Goal: Answer question/provide support: Share knowledge or assist other users

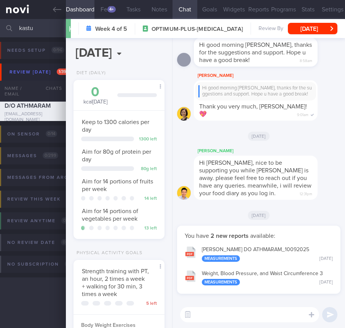
select select "8"
drag, startPoint x: 40, startPoint y: 32, endPoint x: -11, endPoint y: 26, distance: 51.7
click at [0, 26] on html "You are offline! Some functionality will be unavailable Patients New Users Coac…" at bounding box center [172, 164] width 345 height 328
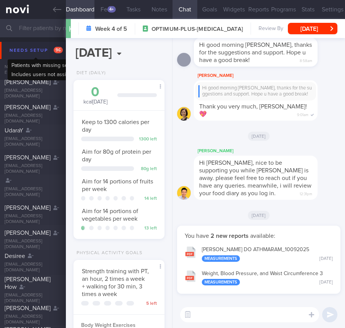
click at [40, 53] on div "Needs setup 96" at bounding box center [36, 50] width 57 height 10
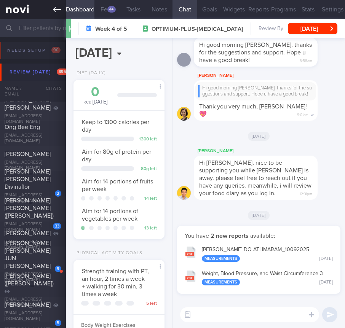
click at [54, 6] on icon at bounding box center [57, 9] width 8 height 8
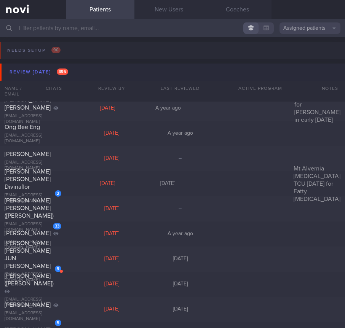
click at [100, 74] on button "Review [DATE] 395" at bounding box center [173, 72] width 347 height 17
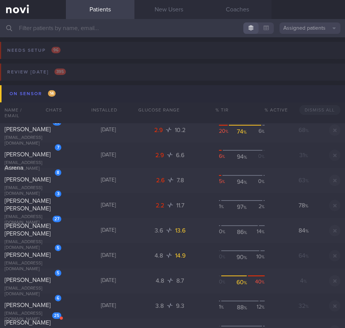
click at [116, 95] on button "On sensor 14" at bounding box center [173, 93] width 347 height 17
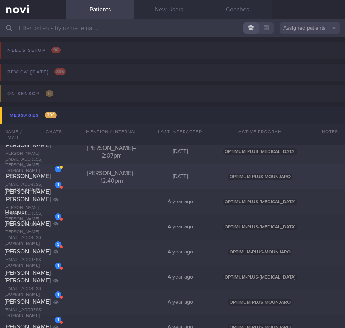
click at [95, 176] on div "[PERSON_NAME] – 12:40pm" at bounding box center [111, 176] width 68 height 15
select select "7"
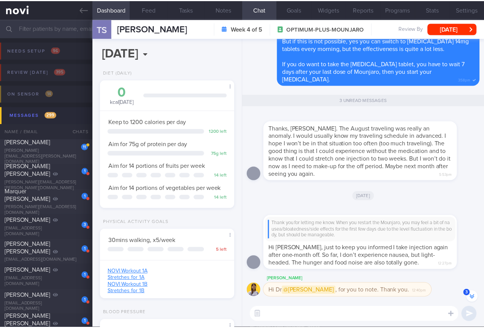
scroll to position [57, 114]
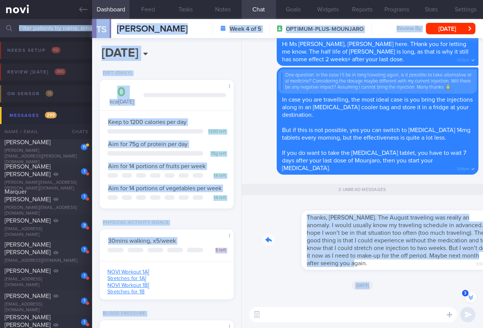
drag, startPoint x: 389, startPoint y: 268, endPoint x: 491, endPoint y: 267, distance: 101.2
click at [344, 267] on html "You are offline! Some functionality will be unavailable Patients New Users Coac…" at bounding box center [241, 164] width 483 height 328
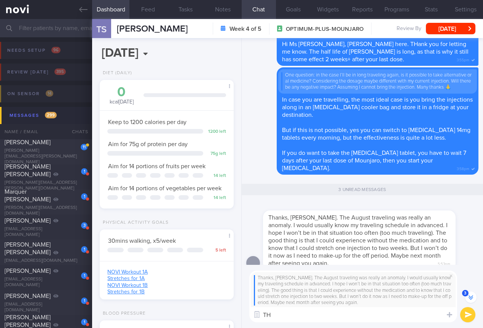
type textarea "T"
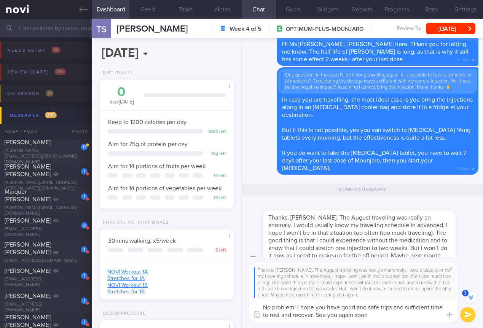
type textarea "No problem! I hope you have good and safe trips and sufficient time to rest and…"
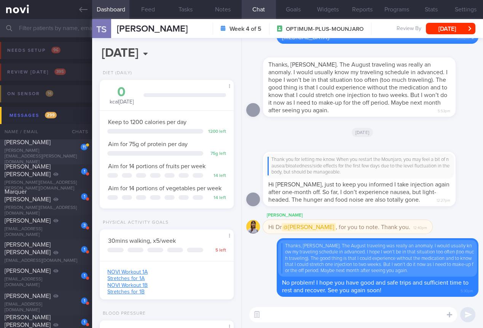
click at [32, 145] on span "[PERSON_NAME]" at bounding box center [28, 142] width 46 height 6
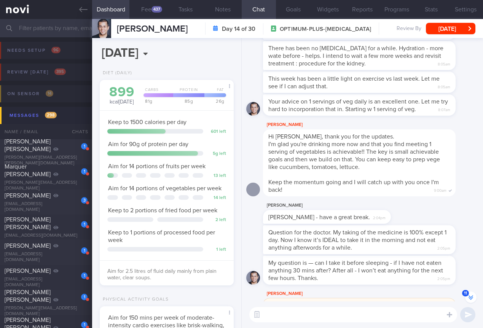
scroll to position [-65, 0]
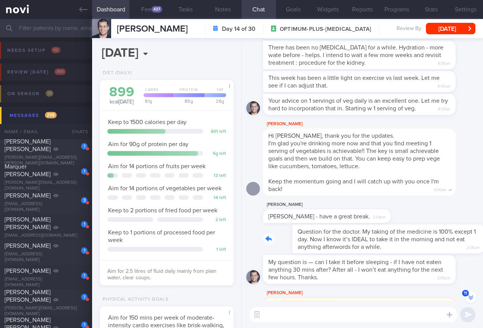
drag, startPoint x: 370, startPoint y: 256, endPoint x: 427, endPoint y: 255, distance: 57.4
click at [344, 253] on div "Question for the doctor. My taking of the medicine is 100% except 1 day. Now I …" at bounding box center [370, 238] width 215 height 29
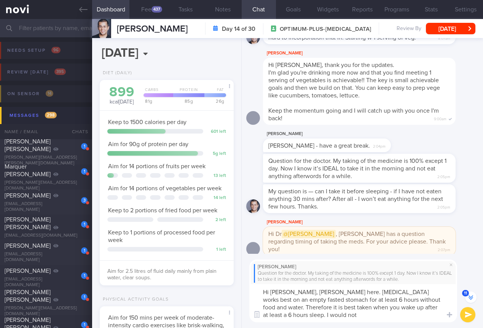
scroll to position [-31, 0]
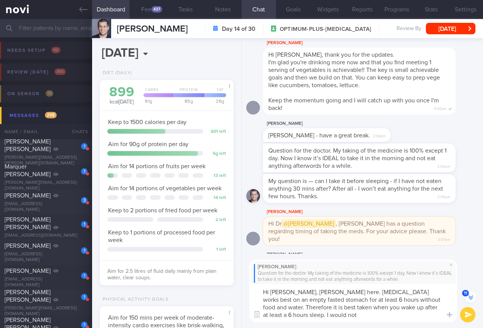
click at [344, 309] on textarea "Hi [PERSON_NAME], [PERSON_NAME] here. [MEDICAL_DATA] works best on an empty fas…" at bounding box center [353, 303] width 208 height 38
click at [344, 307] on textarea "Hi [PERSON_NAME], [PERSON_NAME] here. [MEDICAL_DATA] works best on an empty fas…" at bounding box center [353, 303] width 208 height 38
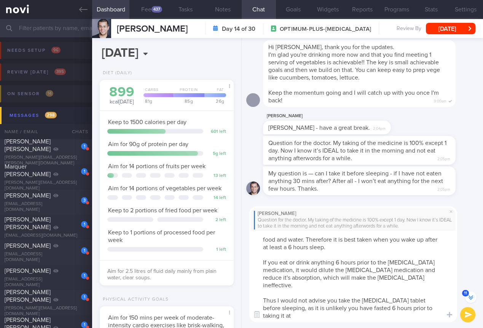
scroll to position [-84, 0]
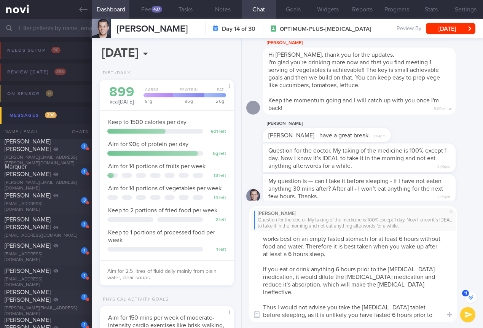
type textarea "Hi [PERSON_NAME], [PERSON_NAME] here. [MEDICAL_DATA] works best on an empty fas…"
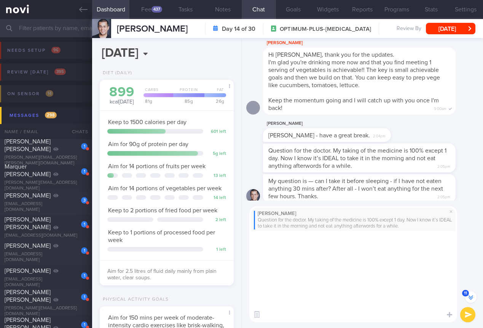
scroll to position [0, 0]
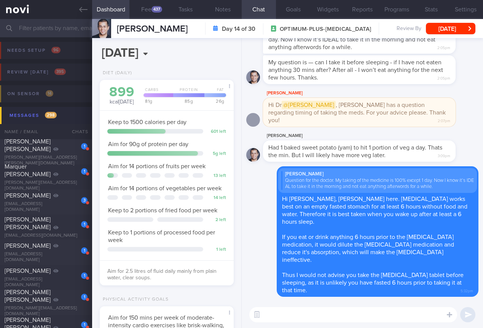
click at [52, 123] on button "Messages 298" at bounding box center [242, 115] width 485 height 17
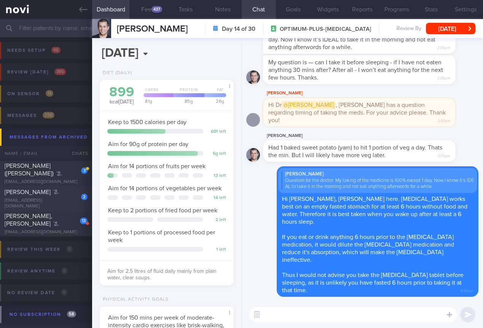
click at [49, 201] on div "[EMAIL_ADDRESS][DOMAIN_NAME]" at bounding box center [46, 203] width 83 height 11
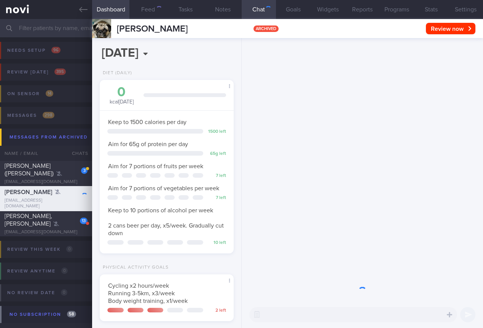
scroll to position [68, 114]
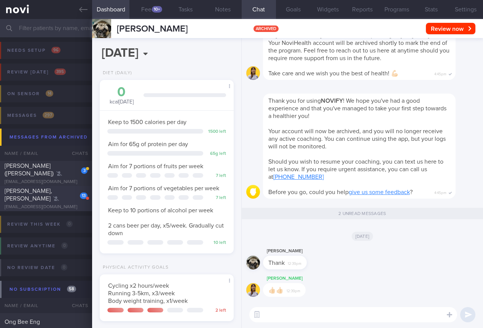
click at [51, 199] on div "[PERSON_NAME], [PERSON_NAME]" at bounding box center [45, 194] width 81 height 15
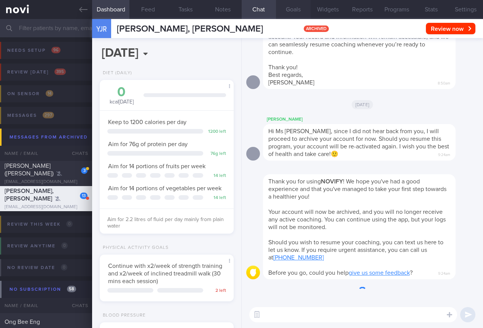
click at [344, 16] on button "Programs" at bounding box center [396, 9] width 35 height 19
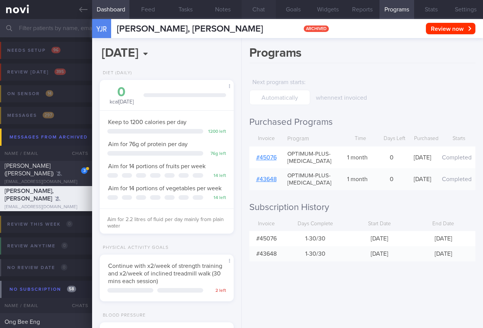
click at [251, 10] on button "Chat" at bounding box center [259, 9] width 35 height 19
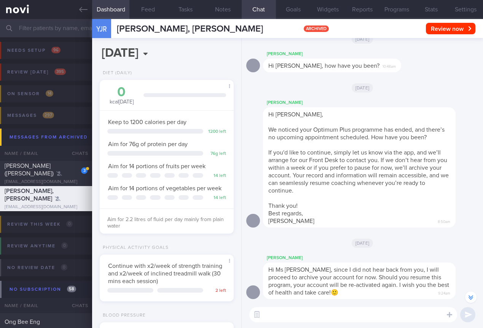
scroll to position [-175, 0]
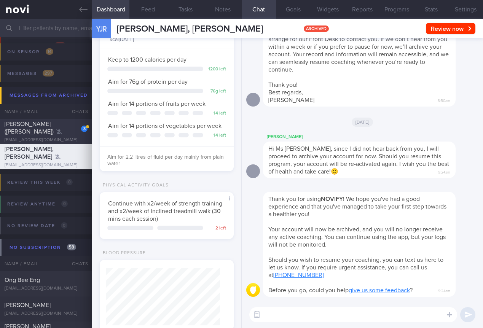
click at [32, 127] on div "[PERSON_NAME] ([PERSON_NAME])" at bounding box center [45, 127] width 81 height 15
select select "8"
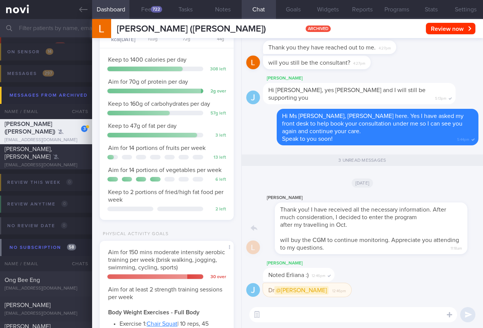
drag, startPoint x: 345, startPoint y: 232, endPoint x: 418, endPoint y: 234, distance: 72.7
click at [344, 234] on div "[PERSON_NAME] Thank you! I have received all the necessary information. After m…" at bounding box center [370, 223] width 215 height 61
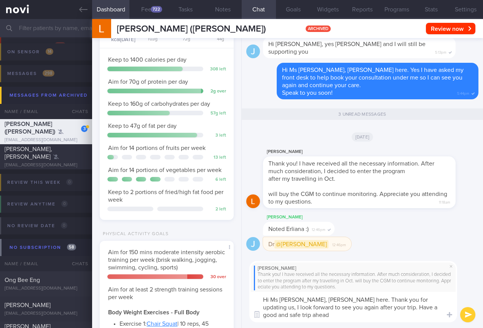
type textarea "Hi Ms [PERSON_NAME], [PERSON_NAME] here. Thank you for updating us, I look forw…"
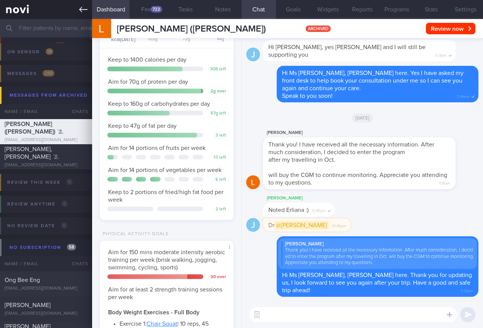
click at [87, 0] on link at bounding box center [46, 9] width 92 height 19
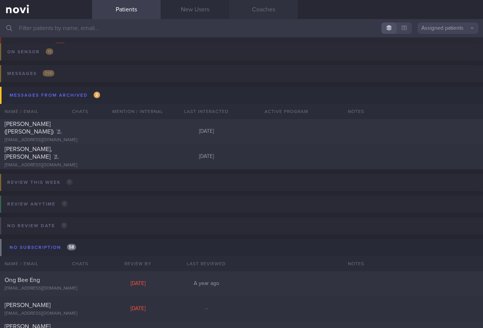
click at [259, 9] on link "Coaches" at bounding box center [263, 9] width 68 height 19
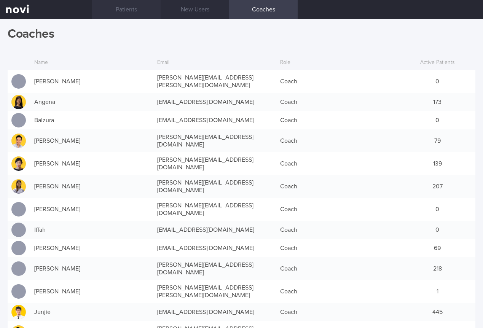
click at [137, 10] on link "Patients" at bounding box center [126, 9] width 68 height 19
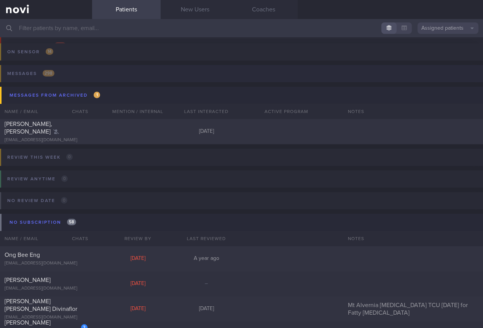
click at [81, 73] on button "Messages 298" at bounding box center [240, 76] width 485 height 22
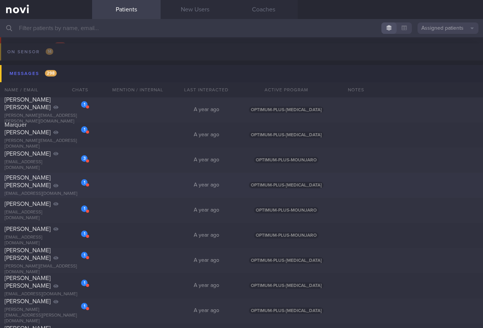
scroll to position [41, 0]
click at [124, 27] on input "text" at bounding box center [241, 28] width 483 height 18
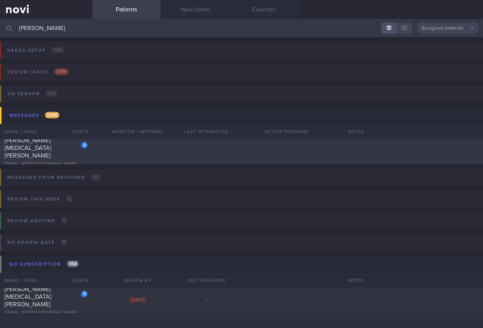
type input "[PERSON_NAME]"
click at [214, 148] on div "4 [PERSON_NAME][MEDICAL_DATA] [PERSON_NAME] [EMAIL_ADDRESS][DOMAIN_NAME]" at bounding box center [241, 151] width 483 height 25
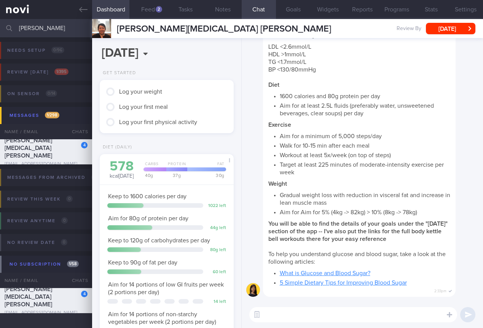
click at [324, 306] on div "​ ​" at bounding box center [362, 314] width 241 height 27
click at [319, 313] on textarea at bounding box center [353, 314] width 208 height 15
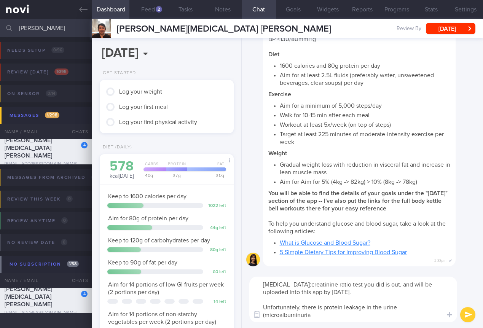
scroll to position [8, 0]
click at [344, 314] on textarea "Hi Ms [PERSON_NAME], [PERSON_NAME] here. The [MEDICAL_DATA]:creatinine ratio te…" at bounding box center [353, 299] width 208 height 46
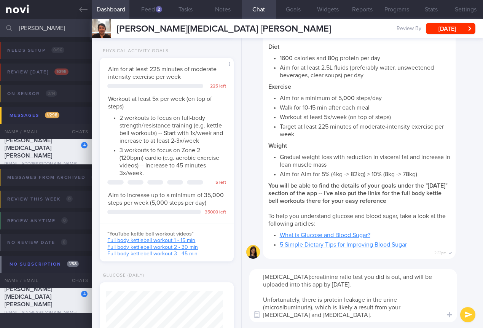
scroll to position [338, 0]
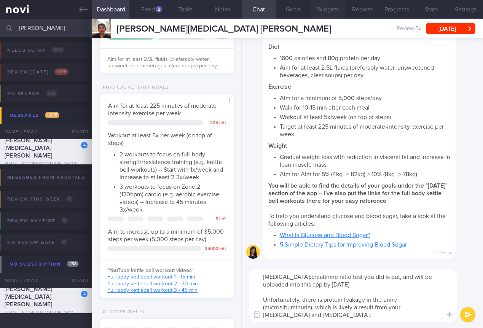
click at [318, 10] on button "Widgets" at bounding box center [327, 9] width 35 height 19
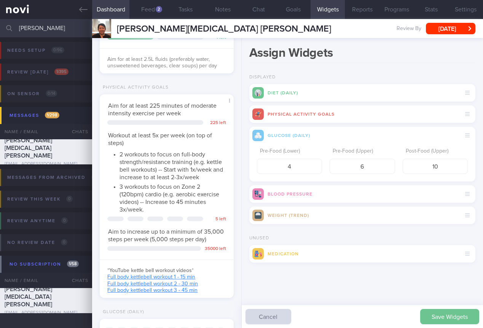
click at [344, 315] on button "Save Widgets" at bounding box center [449, 316] width 59 height 15
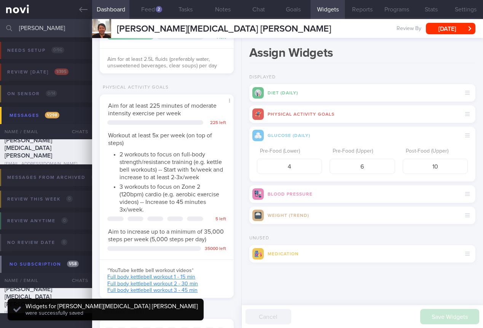
scroll to position [59, 117]
click at [268, 3] on button "Chat" at bounding box center [259, 9] width 35 height 19
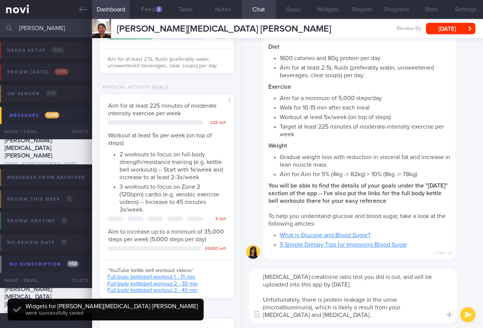
scroll to position [651, 0]
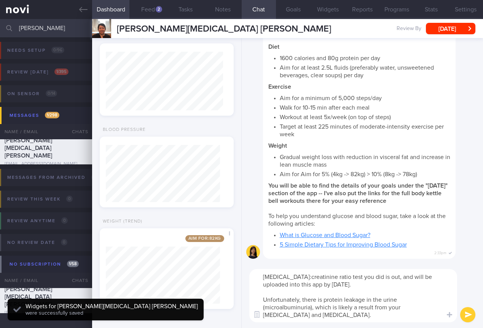
drag, startPoint x: 362, startPoint y: 321, endPoint x: 364, endPoint y: 317, distance: 4.9
click at [344, 321] on textarea "Hi Ms [PERSON_NAME], [PERSON_NAME] here. The [MEDICAL_DATA]:creatinine ratio te…" at bounding box center [353, 295] width 208 height 53
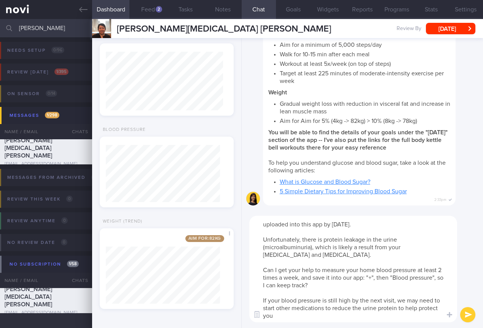
scroll to position [8, 0]
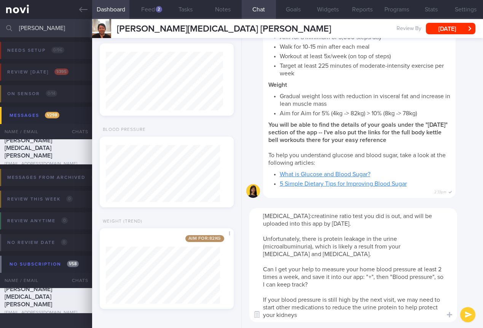
type textarea "Hi Ms [PERSON_NAME], [PERSON_NAME] here. The [MEDICAL_DATA]:creatinine ratio te…"
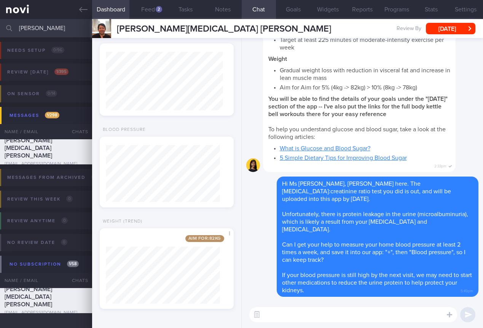
scroll to position [0, 0]
drag, startPoint x: 59, startPoint y: 30, endPoint x: 59, endPoint y: 24, distance: 5.7
click at [53, 28] on input "[PERSON_NAME]" at bounding box center [241, 28] width 483 height 18
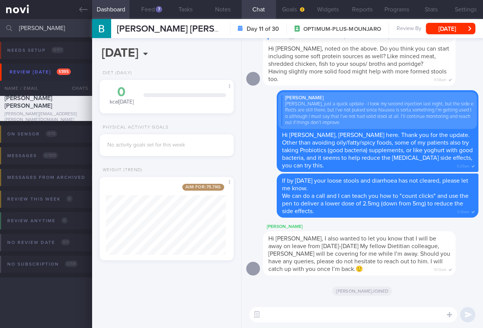
select select "8"
click at [430, 194] on span "We can do a call and I can teach you how to "count clicks" and use the pen to d…" at bounding box center [375, 203] width 186 height 21
click at [391, 151] on span "Hi Ms Beatrice, Dr Todd here. Thank you for the update. Other than avoiding oil…" at bounding box center [377, 150] width 191 height 37
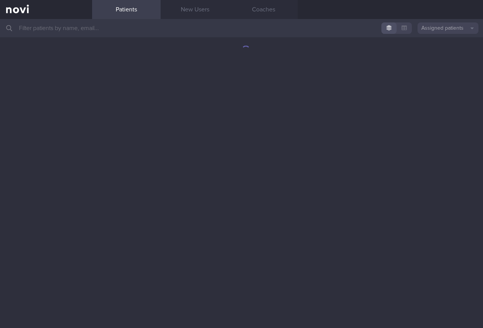
click at [184, 34] on input "text" at bounding box center [241, 28] width 483 height 18
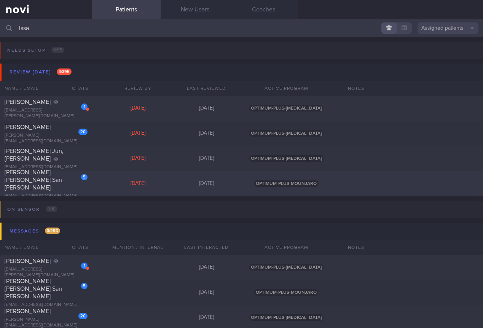
type input "issa"
click at [81, 188] on div "5 [PERSON_NAME] [PERSON_NAME] San [PERSON_NAME] [EMAIL_ADDRESS][DOMAIN_NAME]" at bounding box center [46, 183] width 92 height 30
select select "8"
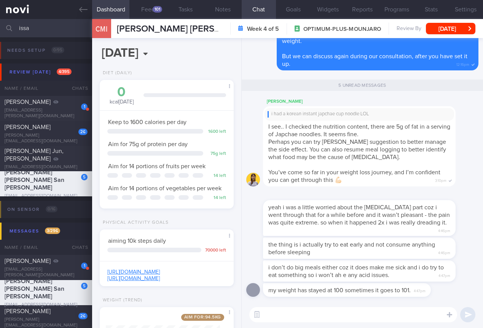
click at [341, 313] on textarea at bounding box center [353, 314] width 208 height 15
type textarea "I"
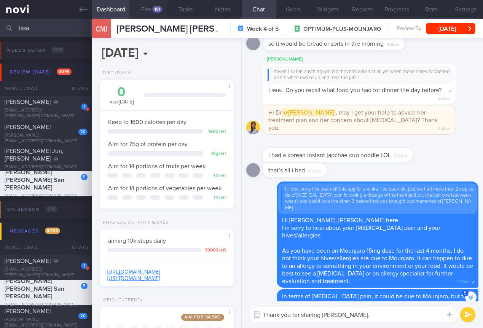
type textarea "Thank you for sharing [PERSON_NAME]."
click at [144, 14] on button "Feed 101" at bounding box center [147, 9] width 37 height 19
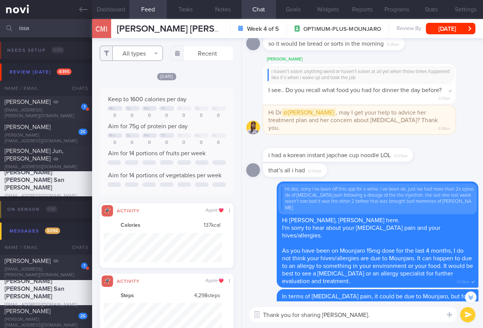
click at [143, 52] on button "All types" at bounding box center [131, 53] width 63 height 15
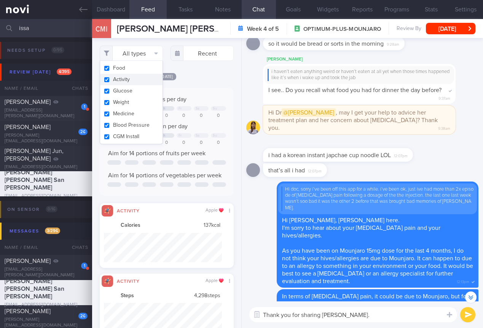
click at [143, 80] on button "Activity" at bounding box center [131, 79] width 62 height 11
checkbox input "false"
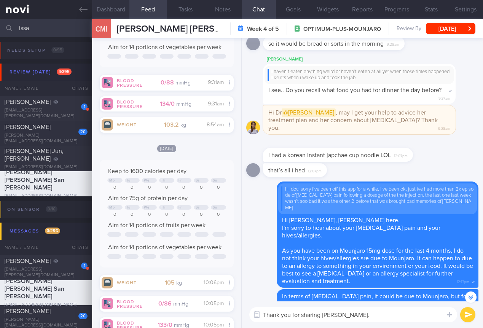
click at [112, 6] on button "Dashboard" at bounding box center [110, 9] width 37 height 19
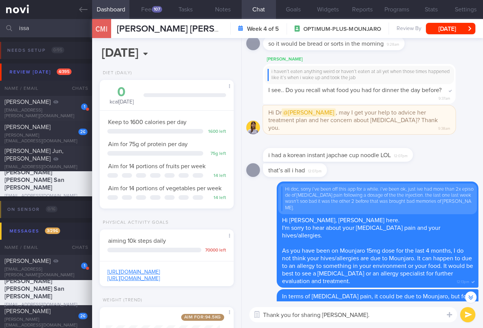
click at [382, 310] on textarea "Thank you for sharing Ms Issa." at bounding box center [353, 314] width 208 height 15
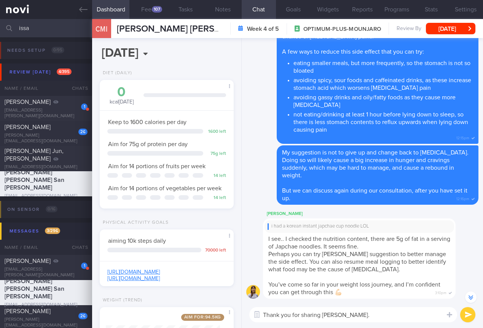
drag, startPoint x: 359, startPoint y: 316, endPoint x: 370, endPoint y: 313, distance: 11.3
click at [359, 316] on textarea "Thank you for sharing Ms Issa." at bounding box center [353, 314] width 208 height 15
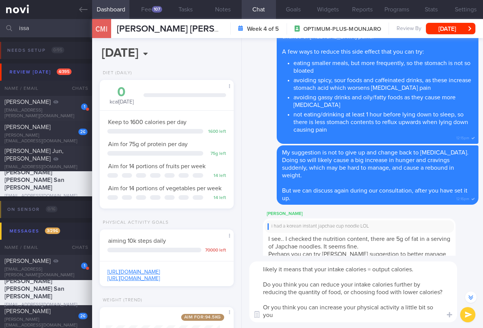
scroll to position [-165, 0]
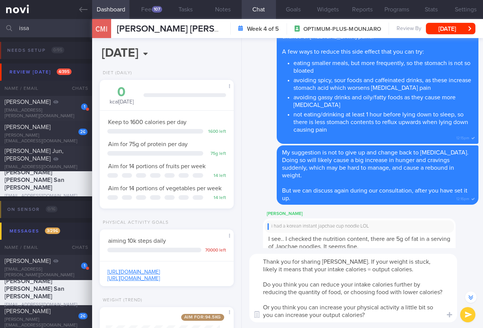
type textarea "Thank you for sharing Ms Issa. If your weight is stuck, likely it means that yo…"
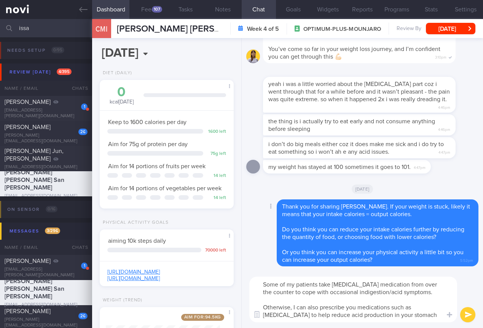
scroll to position [0, 0]
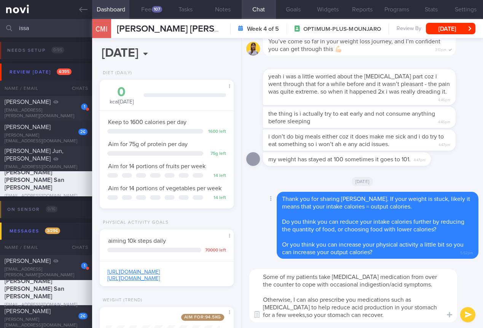
type textarea "Some of my patients take antacid medication from over the counter to cope with …"
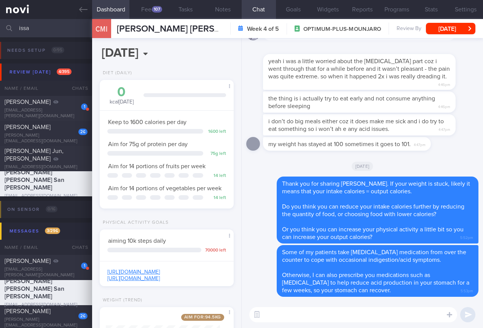
click at [410, 155] on div "[DATE]" at bounding box center [362, 165] width 232 height 21
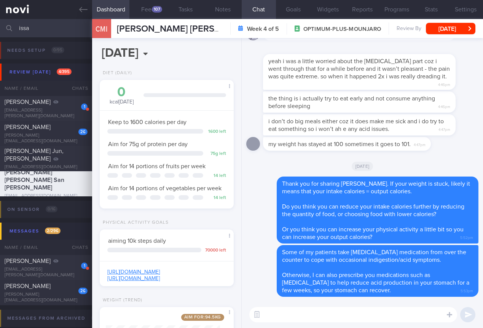
scroll to position [0, 0]
